Goal: Information Seeking & Learning: Learn about a topic

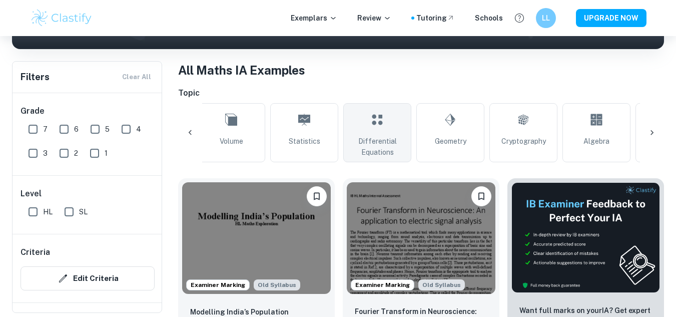
scroll to position [0, 444]
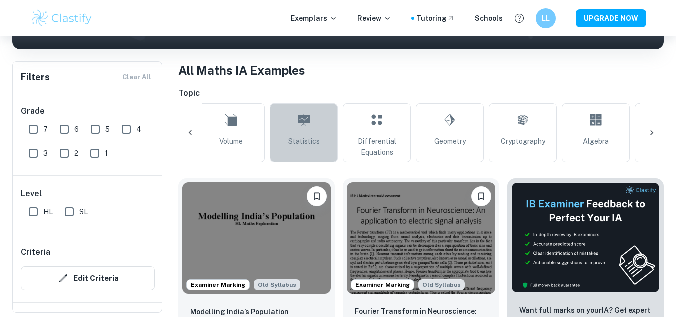
click at [305, 127] on icon at bounding box center [304, 120] width 12 height 24
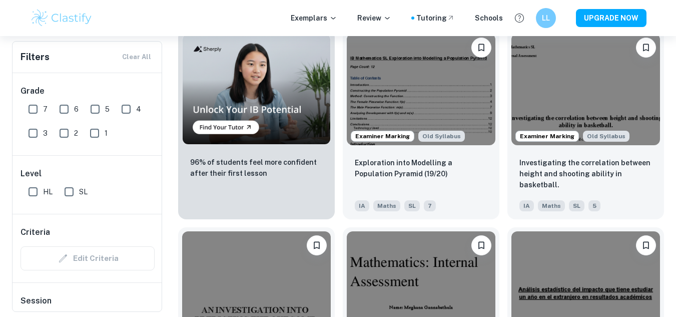
scroll to position [732, 0]
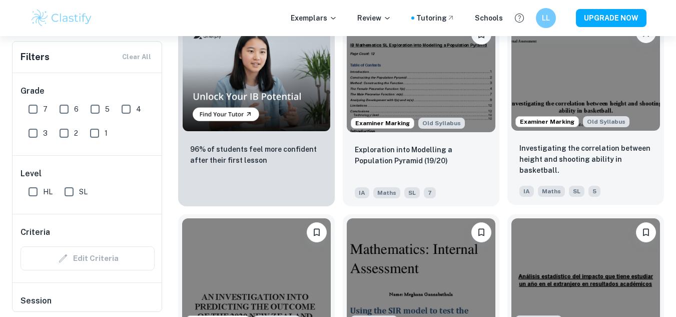
click at [633, 96] on img at bounding box center [585, 75] width 149 height 112
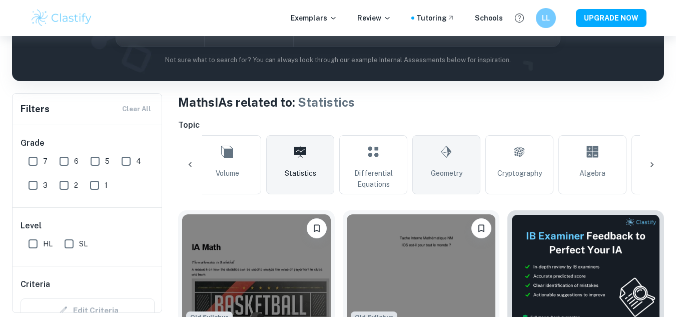
scroll to position [0, 441]
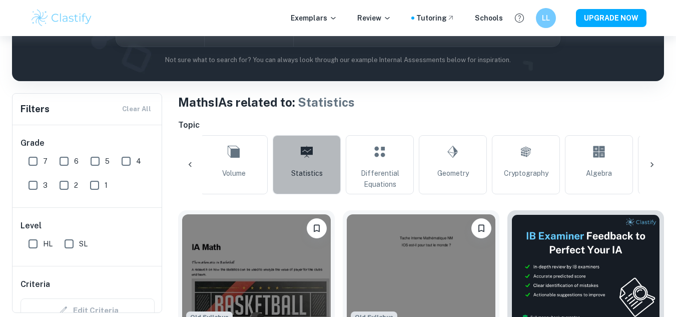
click at [295, 177] on span "Statistics" at bounding box center [307, 173] width 32 height 11
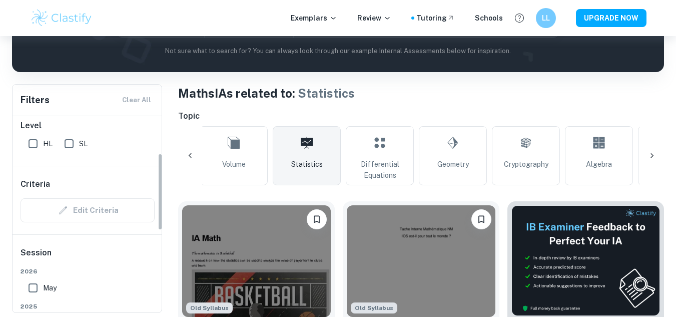
scroll to position [95, 0]
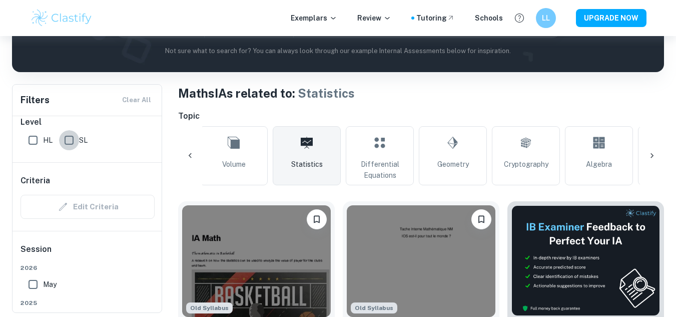
click at [71, 142] on input "SL" at bounding box center [69, 140] width 20 height 20
checkbox input "true"
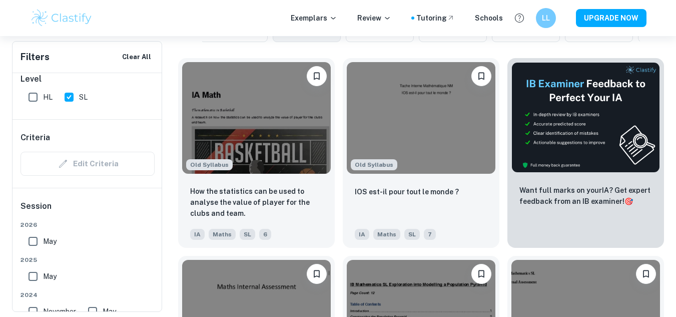
scroll to position [320, 0]
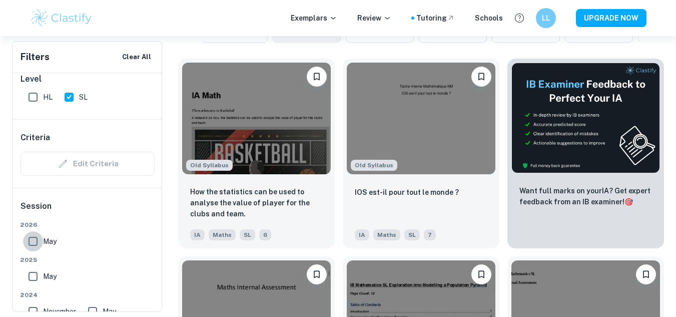
click at [34, 243] on input "May" at bounding box center [33, 241] width 20 height 20
checkbox input "true"
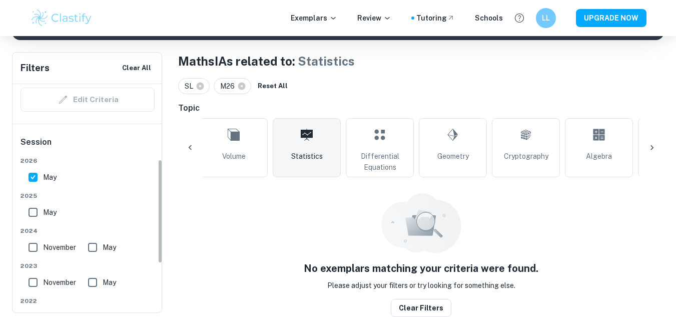
scroll to position [171, 0]
click at [31, 211] on input "May" at bounding box center [33, 211] width 20 height 20
checkbox input "true"
click at [37, 173] on input "May" at bounding box center [33, 176] width 20 height 20
checkbox input "false"
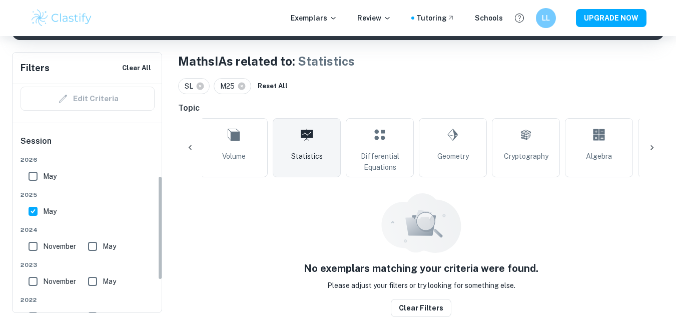
scroll to position [201, 0]
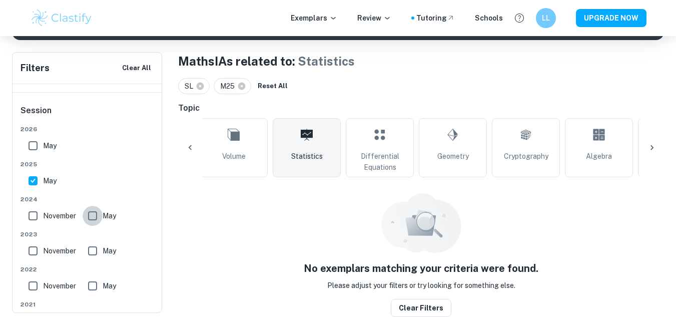
click at [94, 215] on input "May" at bounding box center [93, 216] width 20 height 20
checkbox input "true"
click at [33, 181] on input "May" at bounding box center [33, 181] width 20 height 20
checkbox input "false"
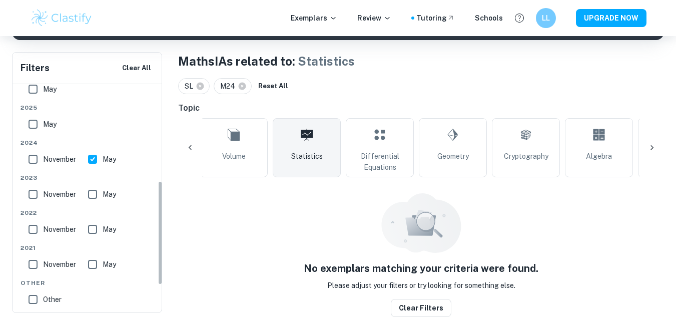
scroll to position [258, 0]
click at [96, 195] on input "May" at bounding box center [93, 194] width 20 height 20
checkbox input "true"
click at [101, 234] on input "May" at bounding box center [93, 229] width 20 height 20
checkbox input "true"
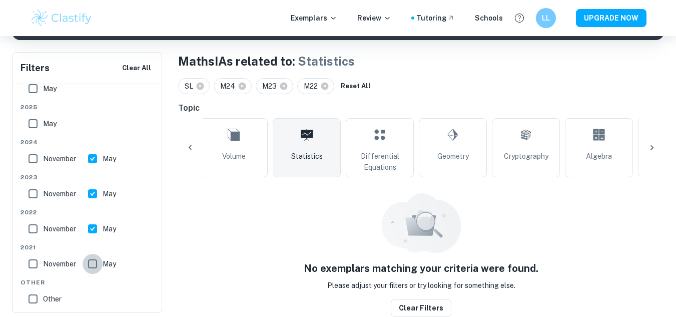
click at [101, 263] on input "May" at bounding box center [93, 264] width 20 height 20
checkbox input "true"
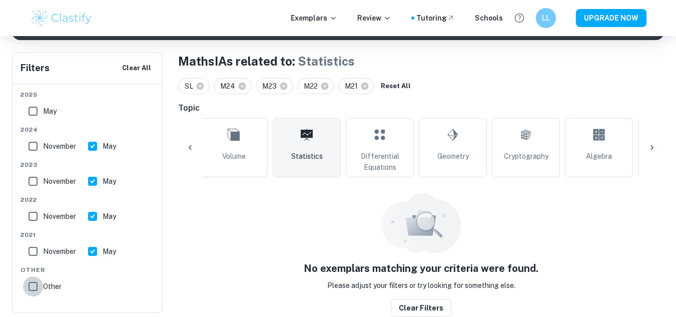
click at [31, 288] on input "Other" at bounding box center [33, 286] width 20 height 20
checkbox input "true"
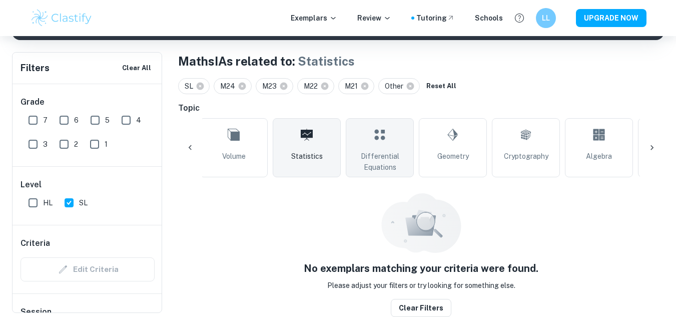
scroll to position [0, 0]
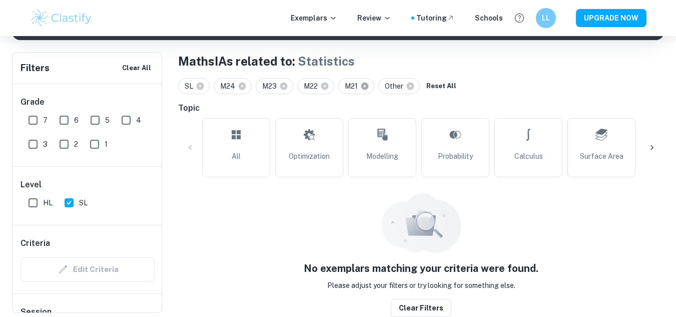
click at [369, 87] on icon at bounding box center [365, 87] width 8 height 8
checkbox input "false"
click at [323, 88] on icon at bounding box center [325, 87] width 8 height 8
checkbox input "false"
click at [284, 85] on icon at bounding box center [284, 87] width 8 height 8
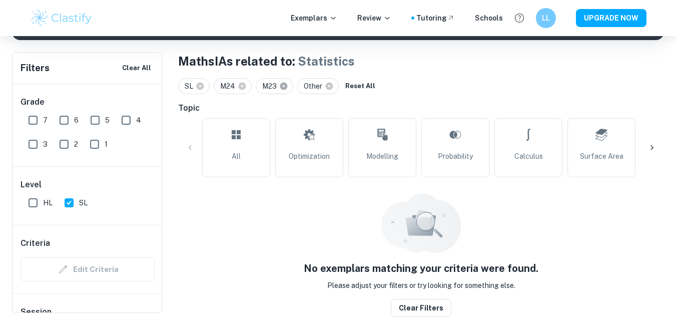
checkbox input "false"
click at [240, 89] on icon at bounding box center [243, 87] width 8 height 8
checkbox input "false"
click at [278, 88] on button "Reset All" at bounding box center [276, 86] width 35 height 15
checkbox input "false"
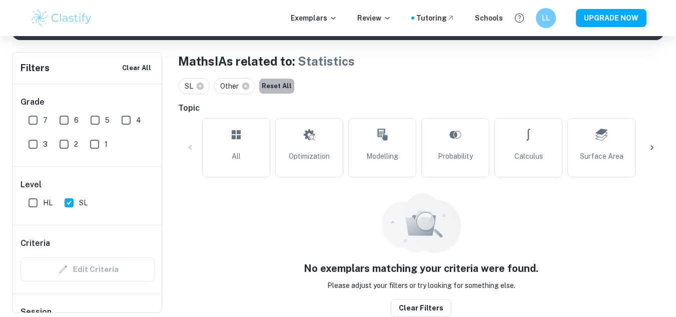
checkbox input "false"
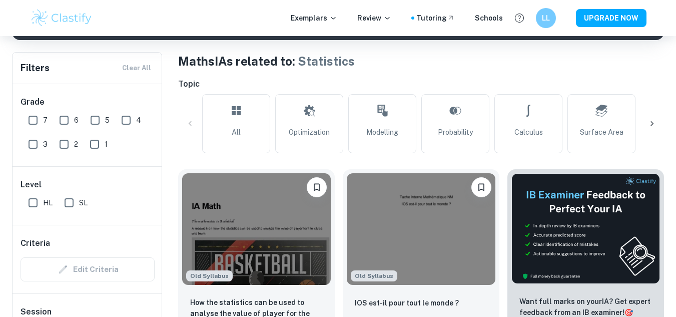
scroll to position [210, 0]
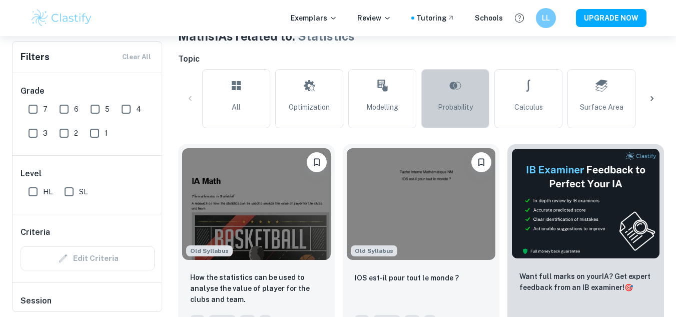
click at [456, 82] on icon at bounding box center [455, 86] width 12 height 8
type input "Probability"
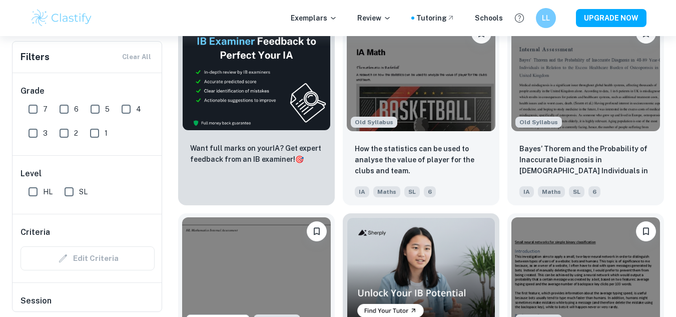
scroll to position [1523, 0]
